Goal: Check status: Check status

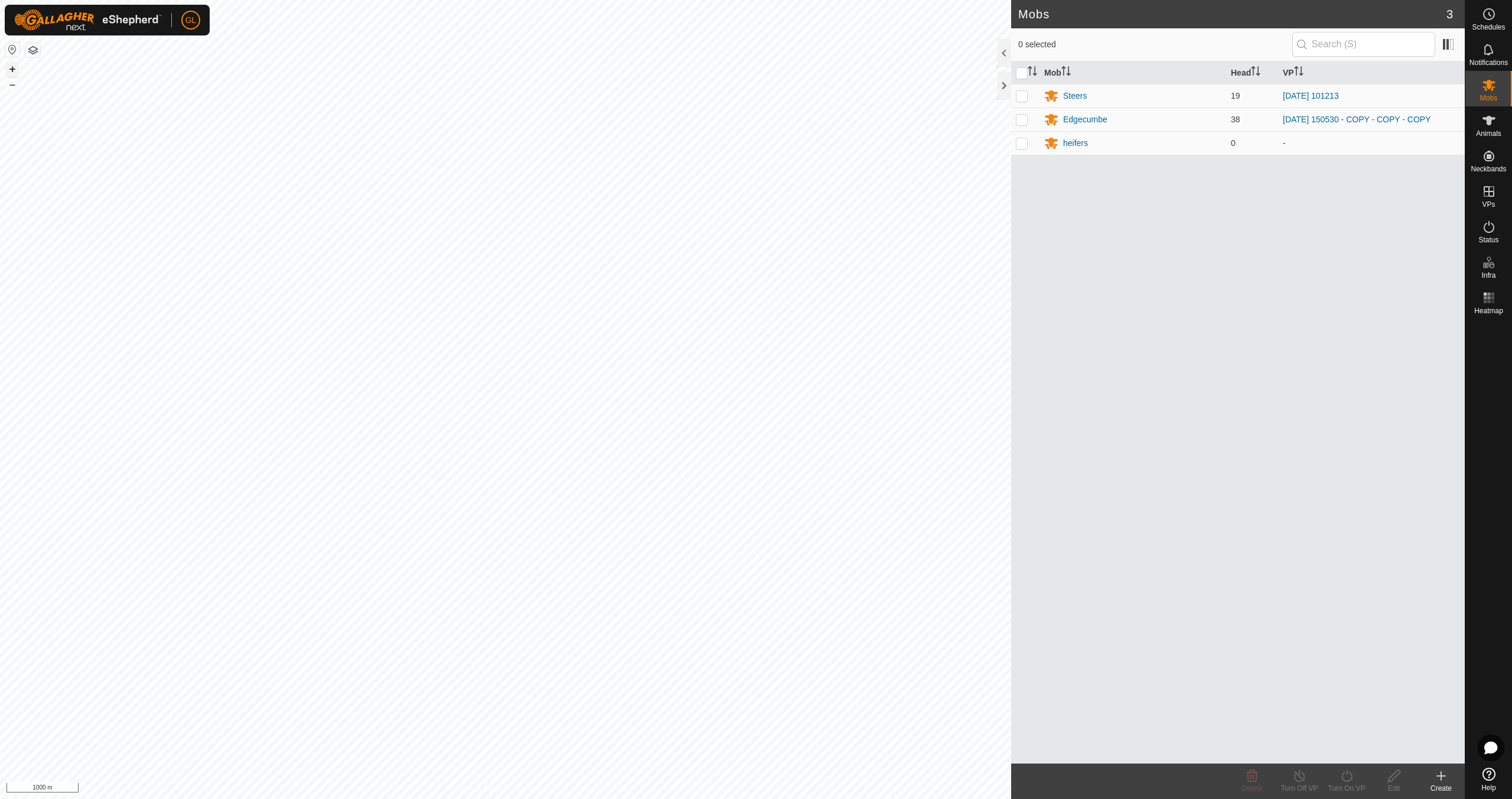
click at [12, 70] on button "+" at bounding box center [12, 68] width 14 height 14
click at [15, 67] on button "+" at bounding box center [12, 68] width 14 height 14
click at [13, 68] on button "+" at bounding box center [12, 68] width 14 height 14
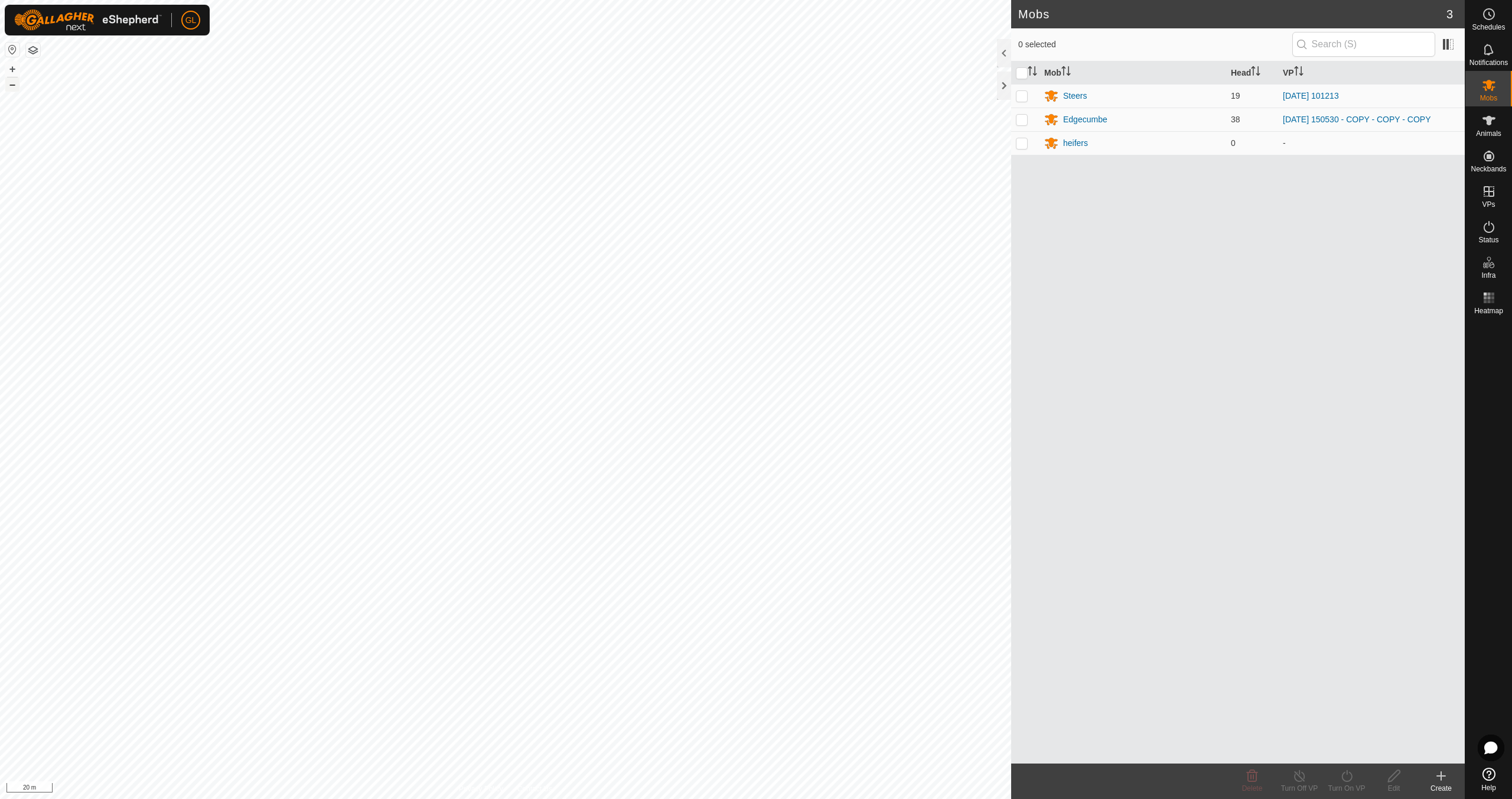
click at [15, 83] on button "–" at bounding box center [12, 84] width 14 height 14
click at [1492, 231] on icon at bounding box center [1489, 227] width 11 height 12
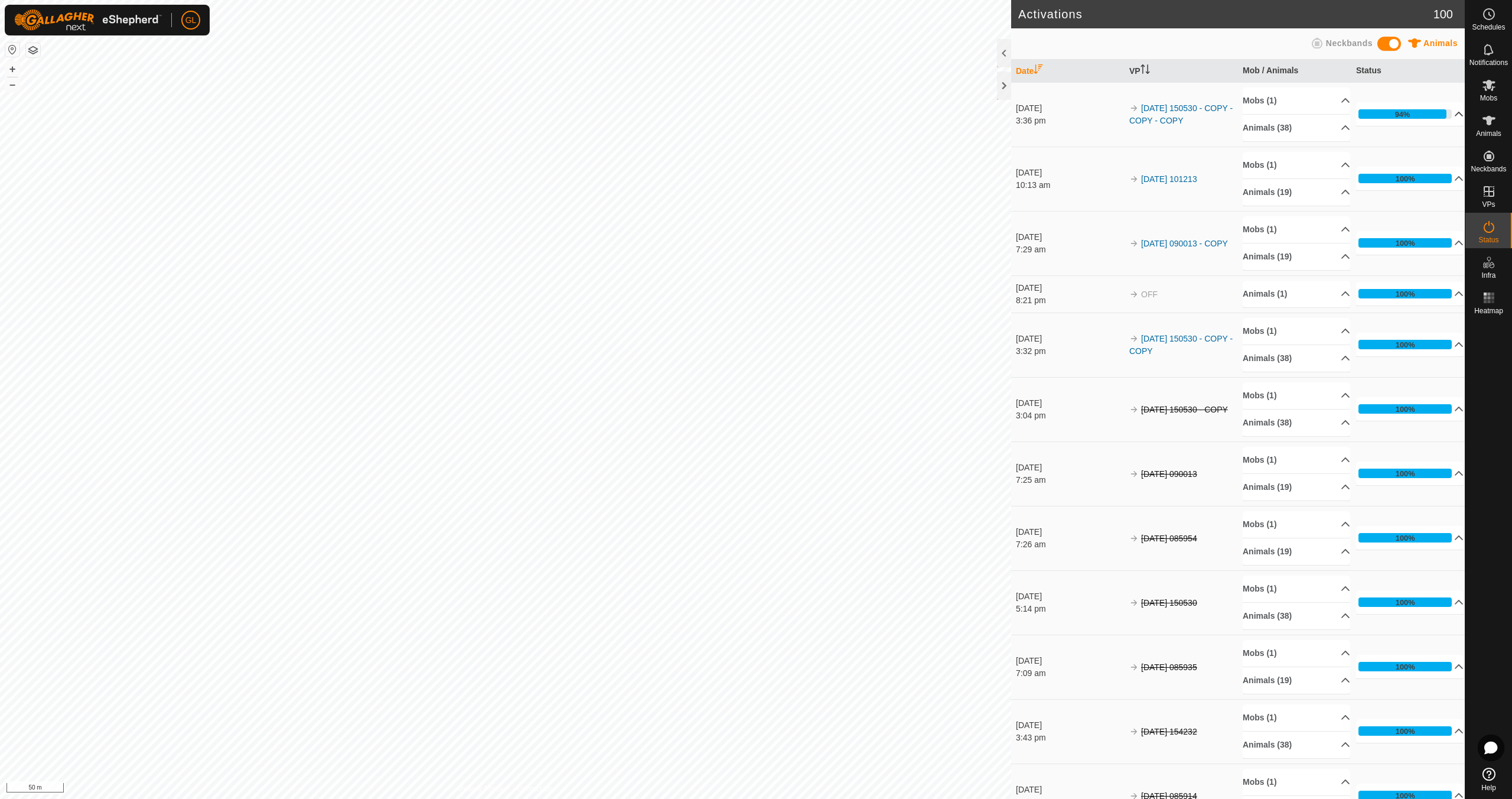
click at [1443, 111] on p-accordion-header "94%" at bounding box center [1409, 114] width 108 height 23
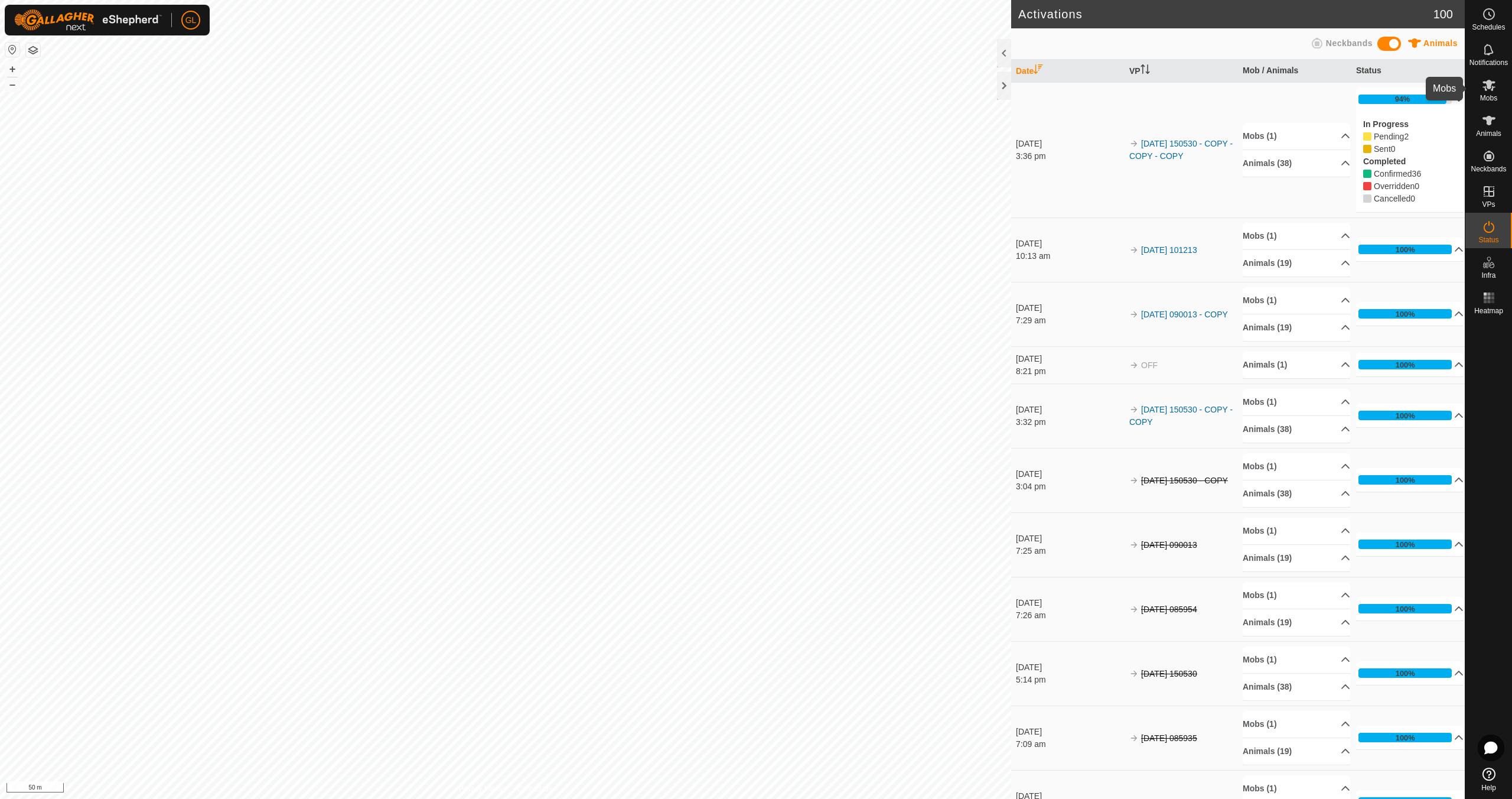
click at [1489, 90] on icon at bounding box center [1489, 84] width 14 height 14
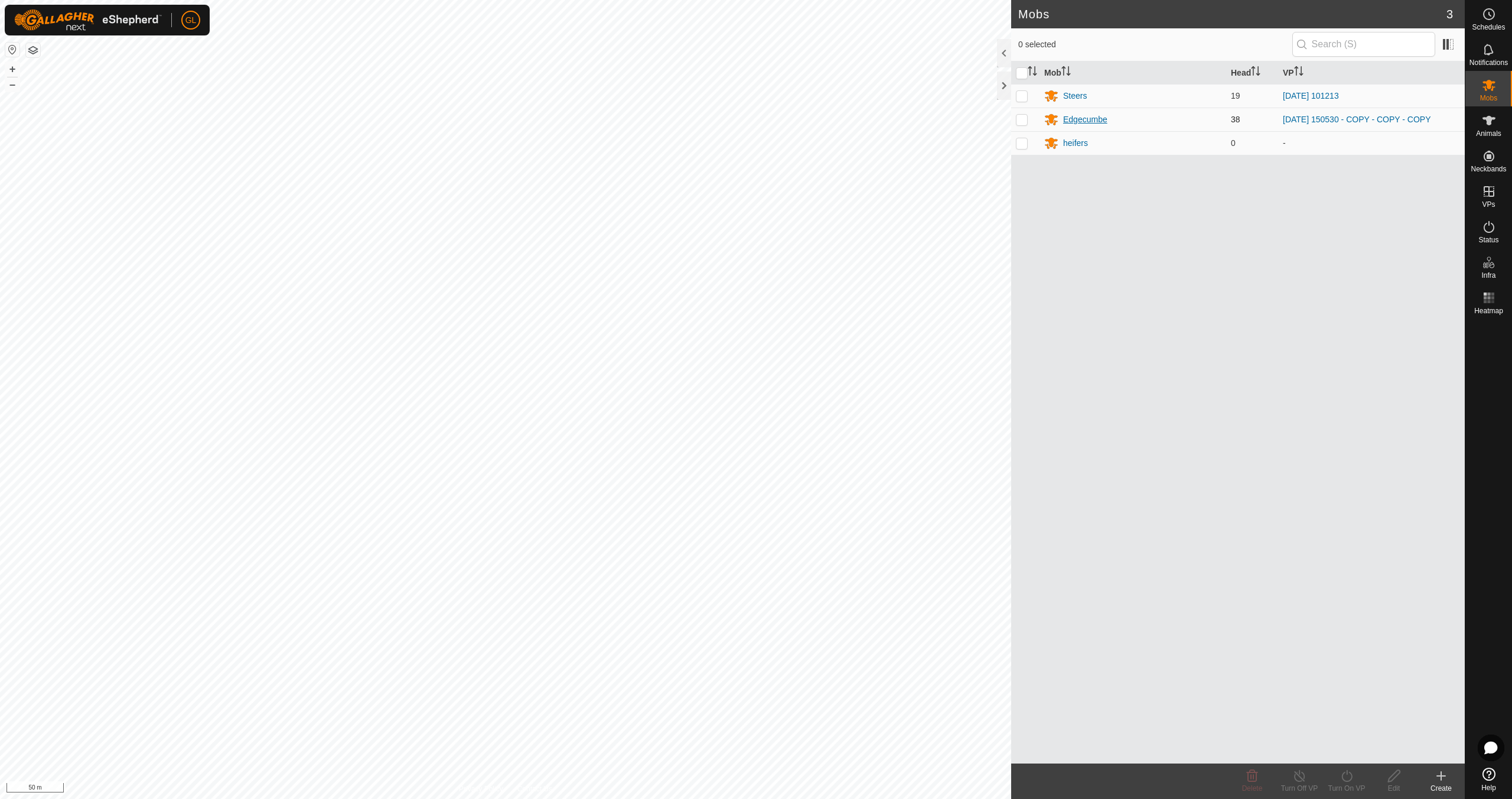
click at [1087, 117] on div "Edgecumbe" at bounding box center [1085, 119] width 44 height 13
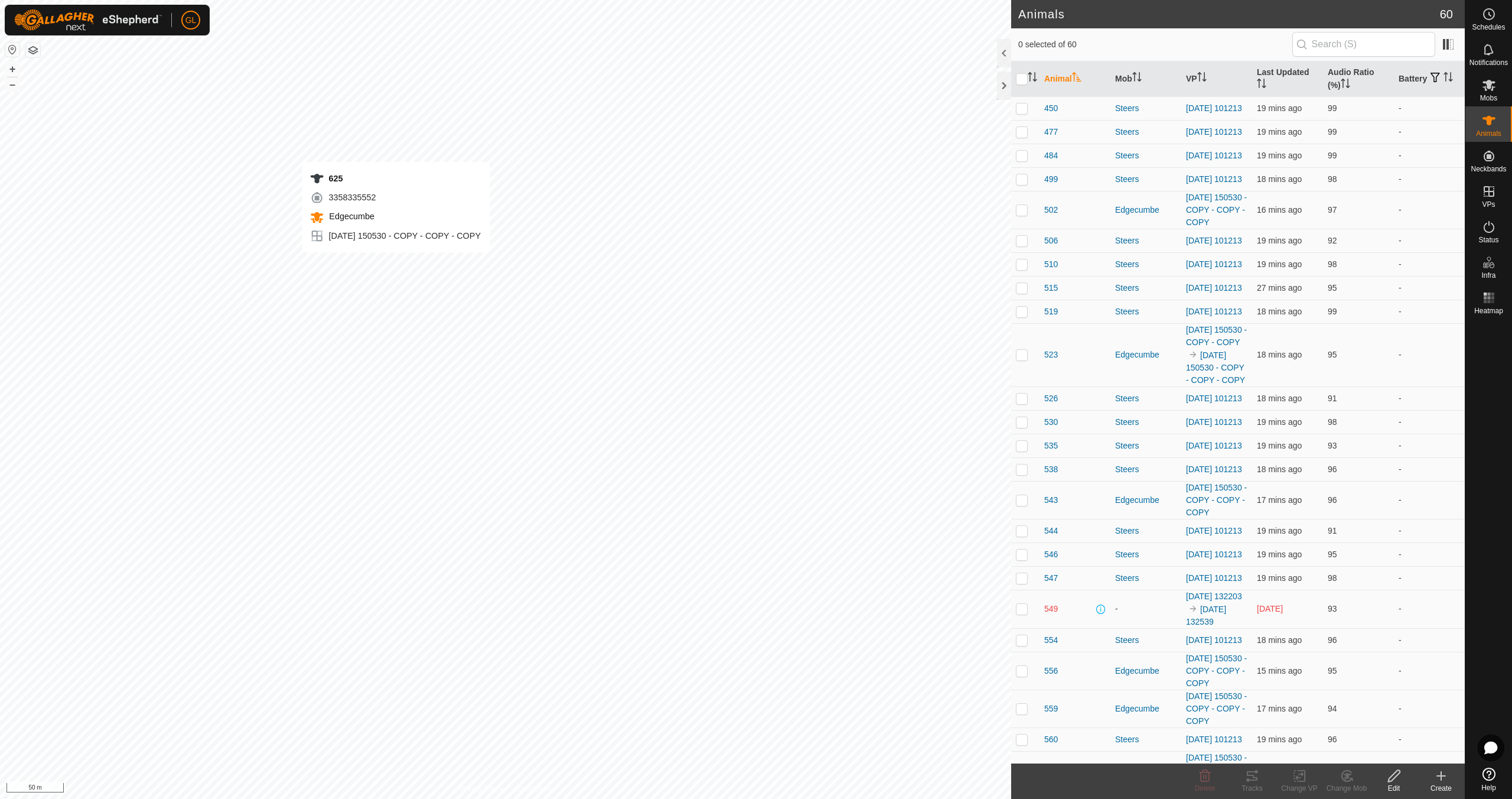
checkbox input "true"
click at [1252, 785] on div "Tracks" at bounding box center [1252, 787] width 48 height 11
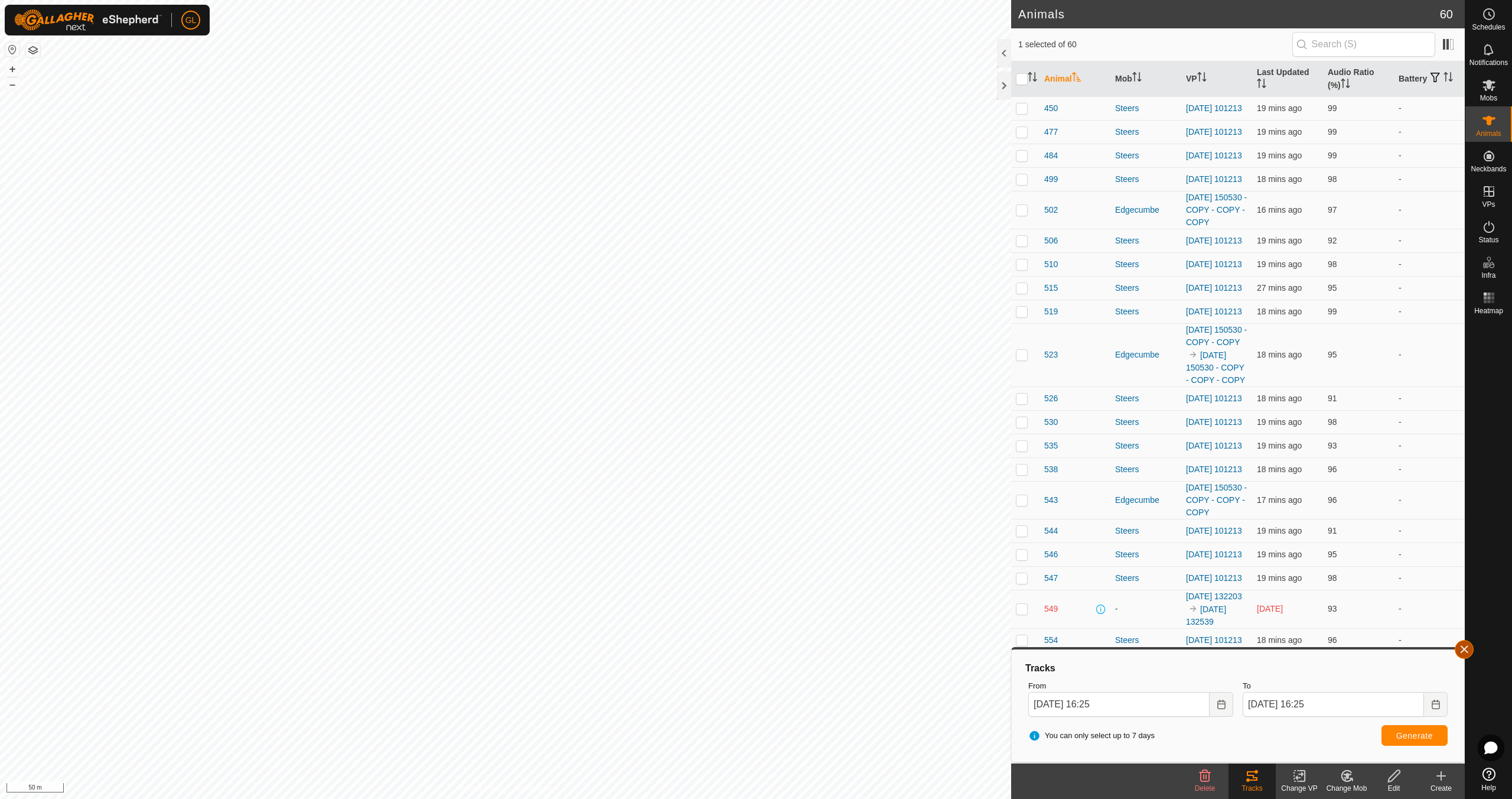
click at [1465, 651] on button "button" at bounding box center [1464, 649] width 19 height 19
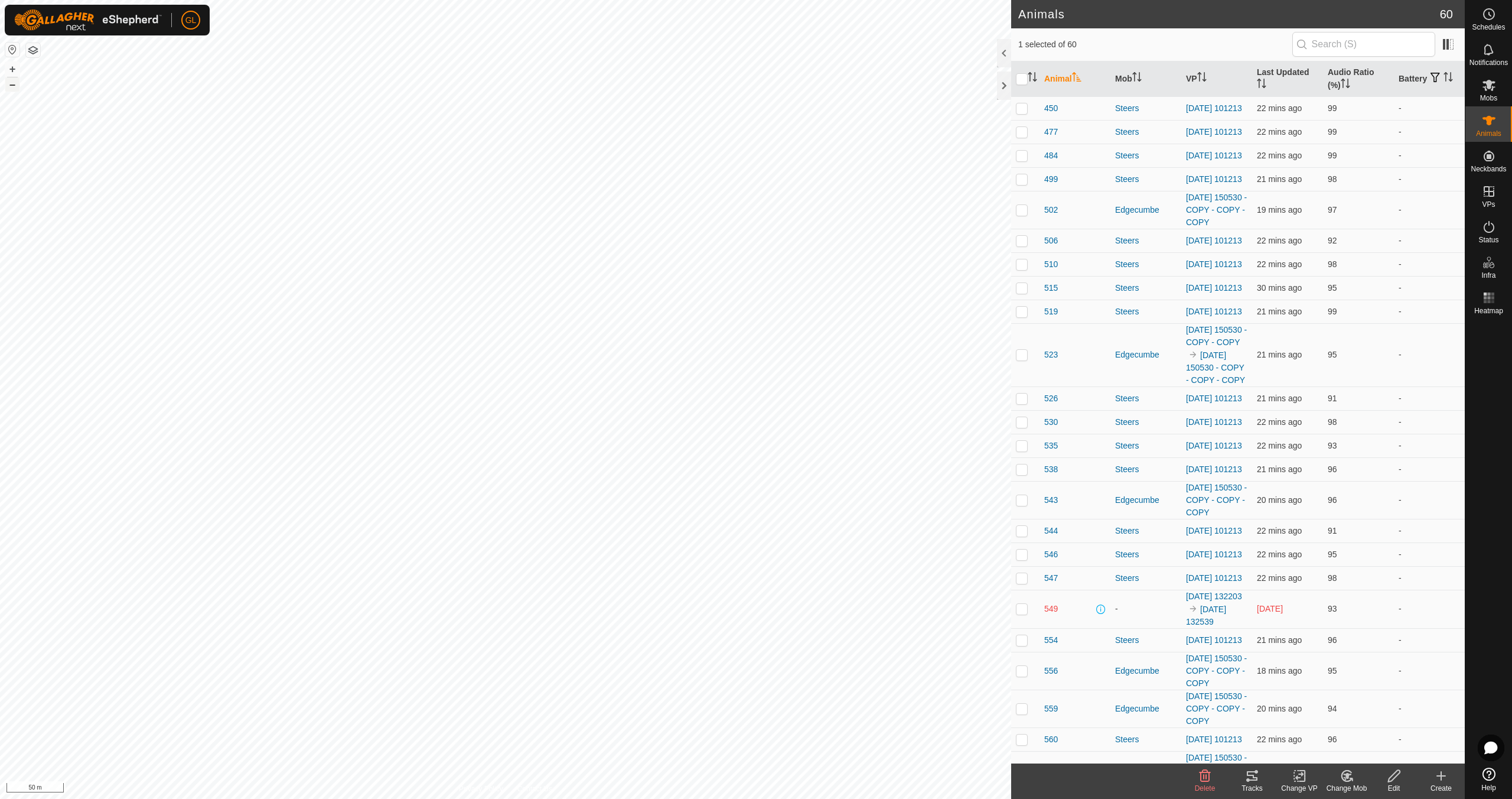
click at [13, 86] on button "–" at bounding box center [12, 84] width 14 height 14
click at [13, 70] on button "+" at bounding box center [12, 68] width 14 height 14
click at [12, 70] on button "+" at bounding box center [12, 68] width 14 height 14
click at [13, 70] on button "+" at bounding box center [12, 68] width 14 height 14
click at [8, 83] on button "–" at bounding box center [12, 84] width 14 height 14
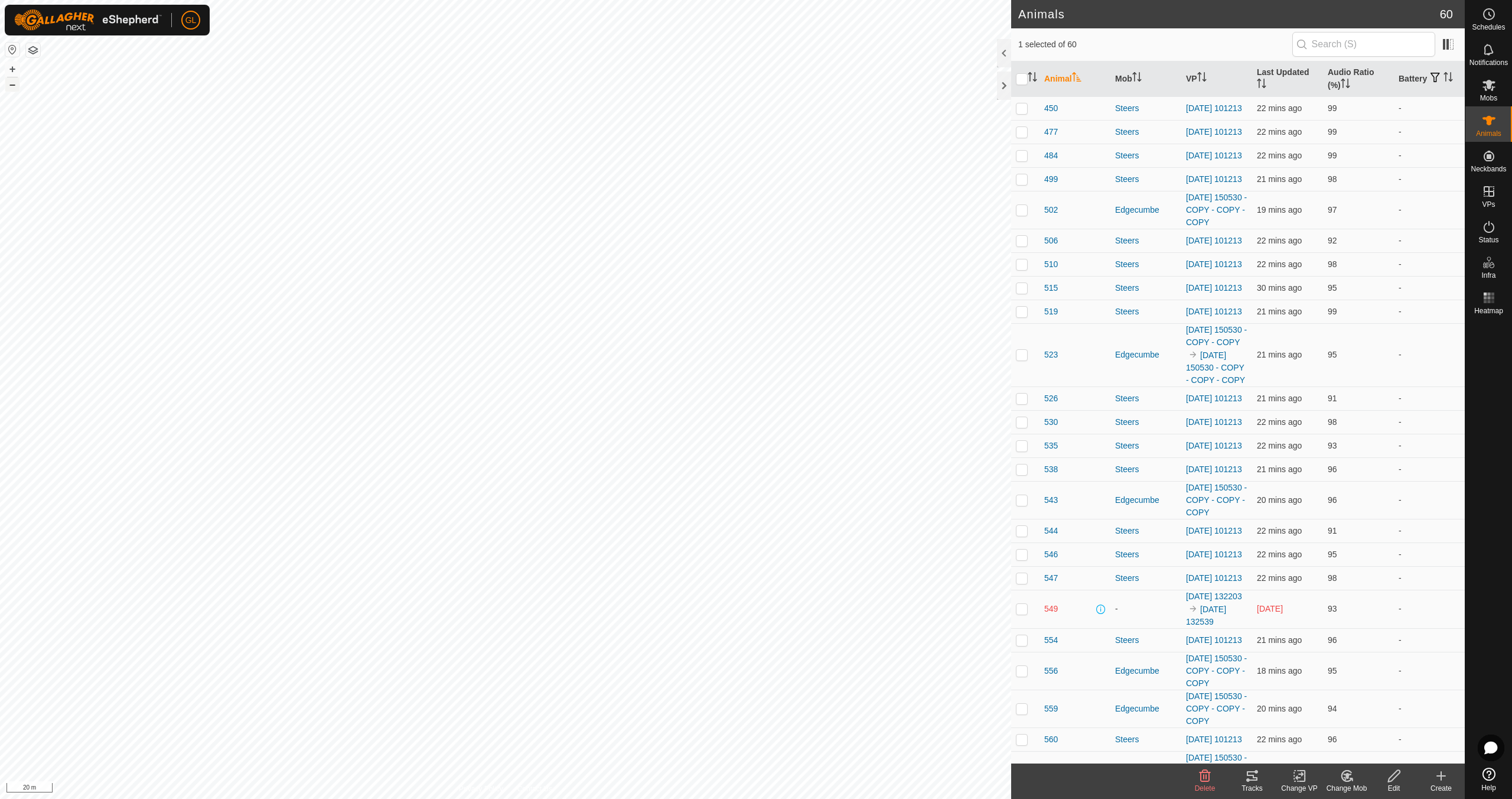
click at [10, 83] on button "–" at bounding box center [12, 84] width 14 height 14
click at [10, 83] on button "–" at bounding box center [12, 84] width 14 height 14
click at [9, 83] on button "–" at bounding box center [12, 84] width 14 height 14
click at [11, 68] on button "+" at bounding box center [12, 68] width 14 height 14
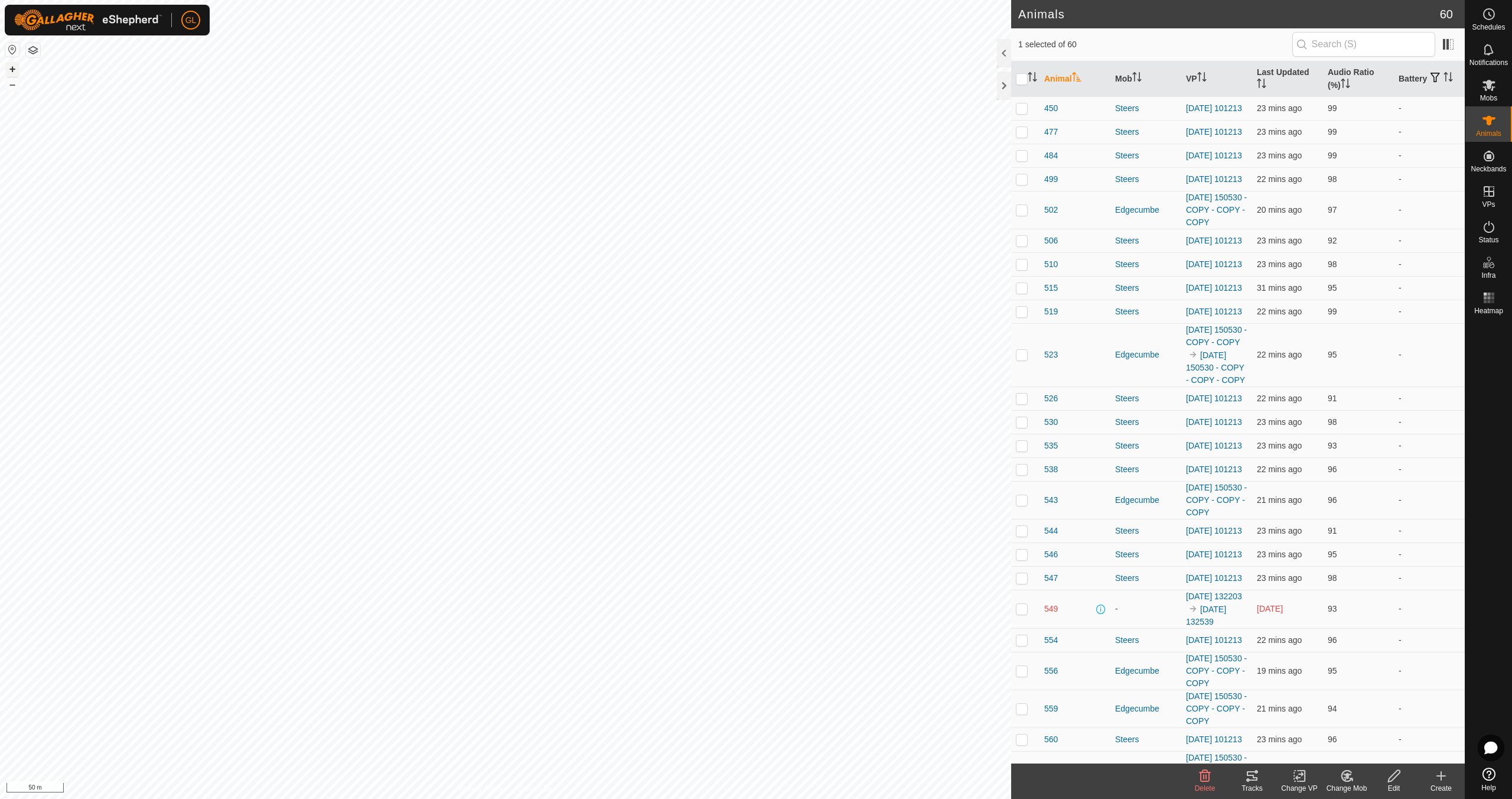
click at [13, 68] on button "+" at bounding box center [12, 68] width 14 height 14
click at [18, 83] on button "–" at bounding box center [12, 84] width 14 height 14
click at [18, 84] on button "–" at bounding box center [12, 84] width 14 height 14
click at [18, 85] on button "–" at bounding box center [12, 84] width 14 height 14
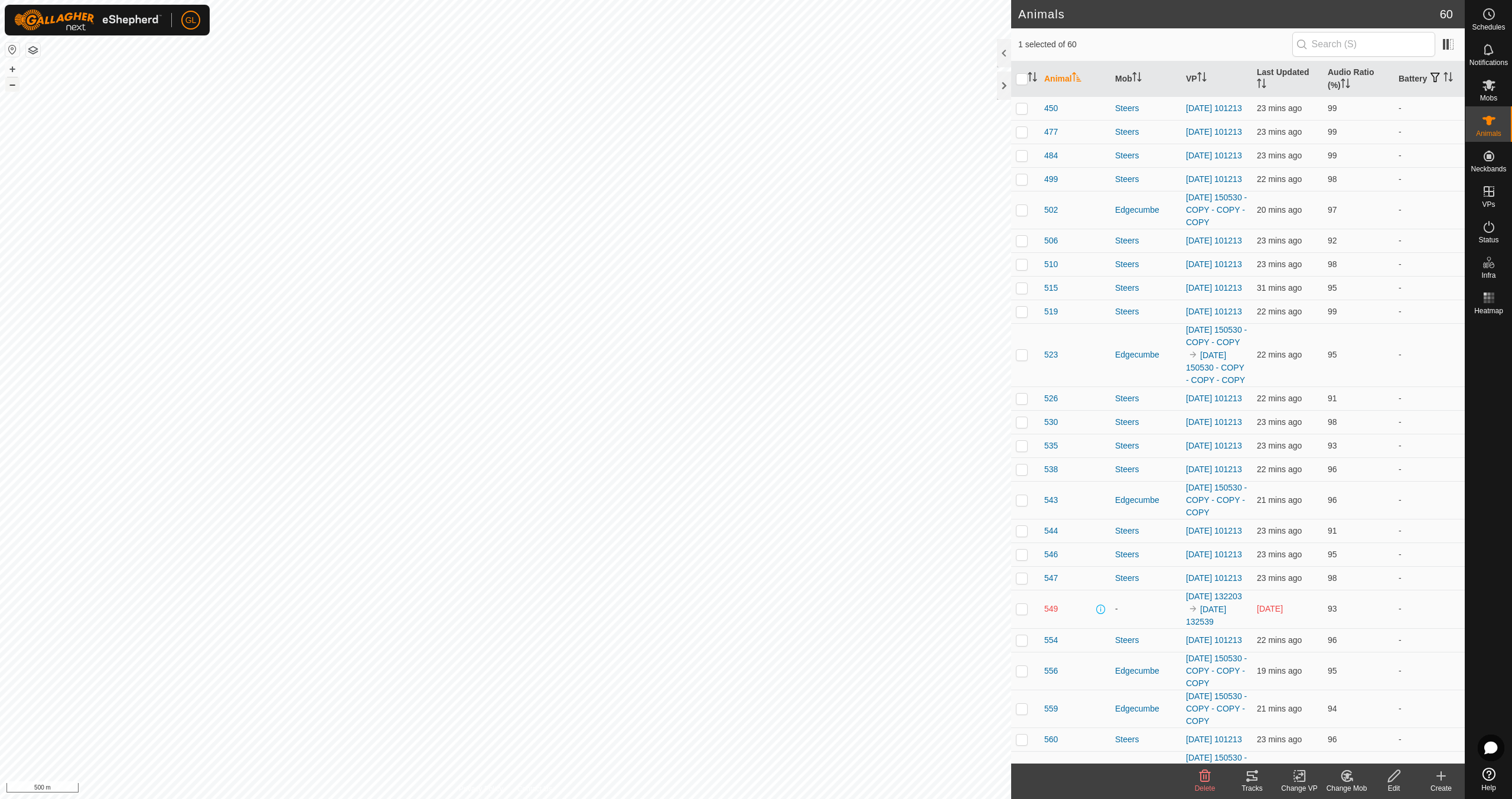
click at [18, 85] on button "–" at bounding box center [12, 84] width 14 height 14
click at [13, 69] on button "+" at bounding box center [12, 68] width 14 height 14
click at [13, 67] on button "+" at bounding box center [12, 68] width 14 height 14
click at [18, 66] on button "+" at bounding box center [12, 68] width 14 height 14
